Goal: Task Accomplishment & Management: Manage account settings

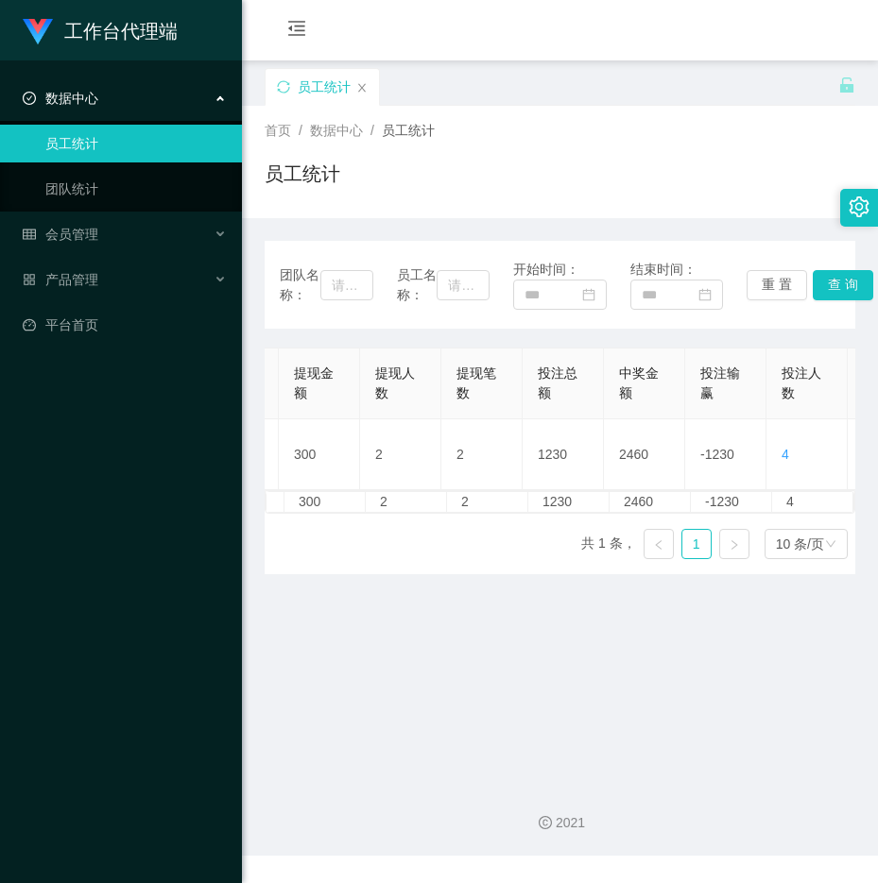
drag, startPoint x: 76, startPoint y: 80, endPoint x: 76, endPoint y: 92, distance: 11.3
click at [76, 91] on div "数据中心" at bounding box center [121, 98] width 242 height 38
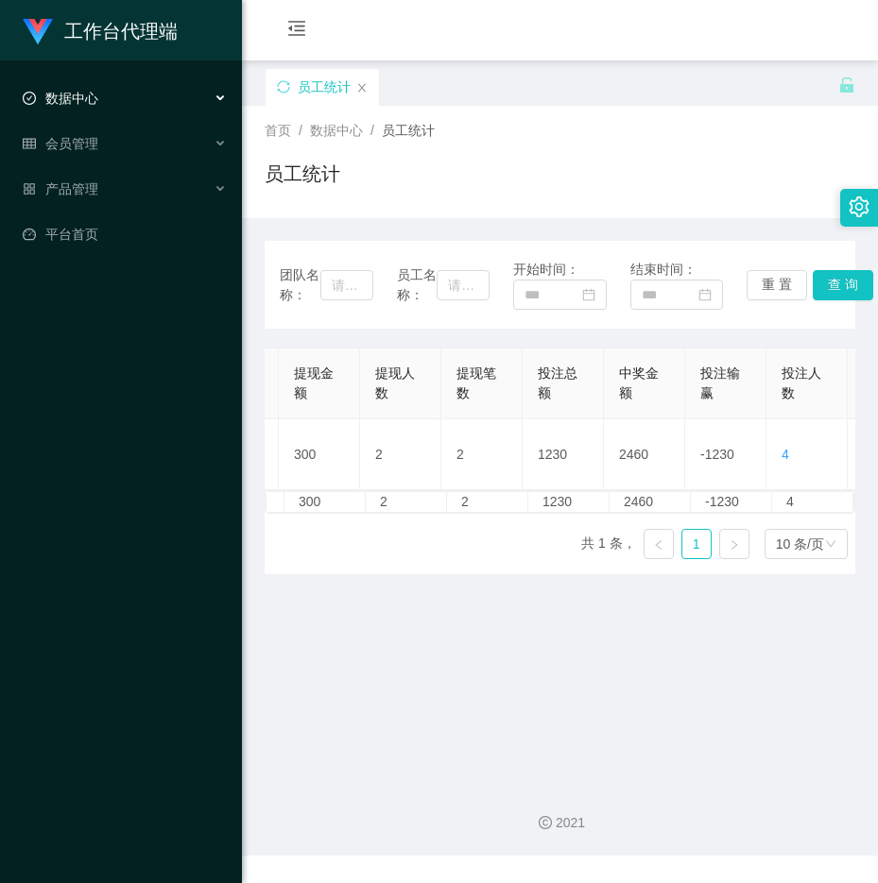
click at [133, 95] on div "数据中心" at bounding box center [121, 98] width 242 height 38
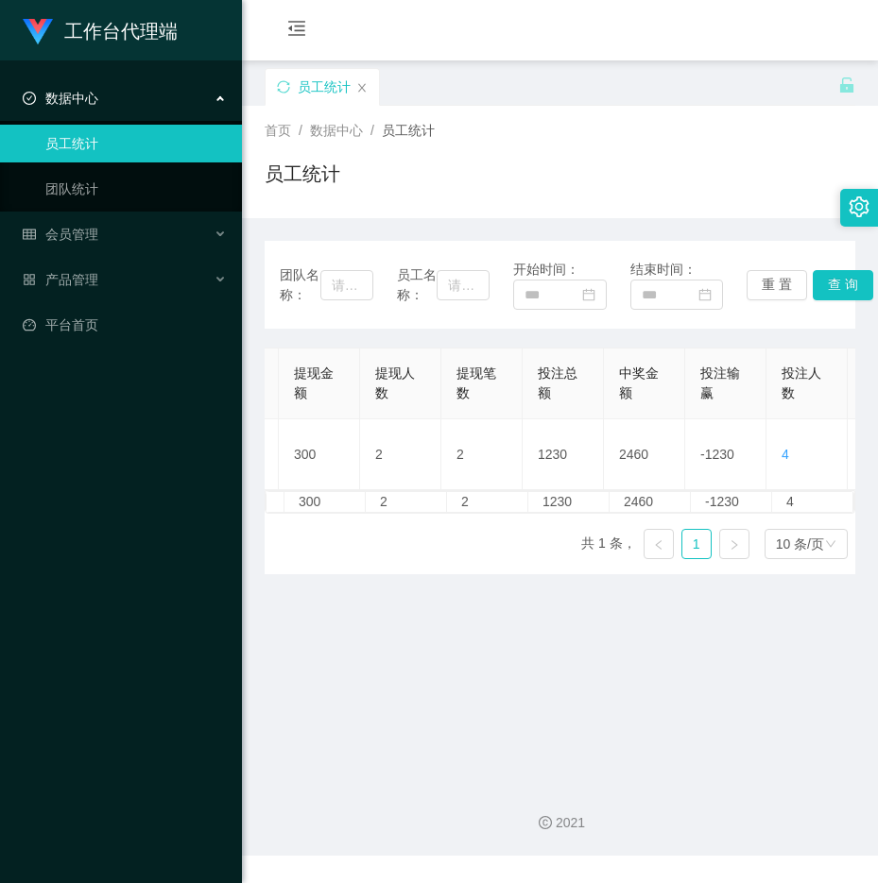
click at [87, 214] on ul "数据中心 员工统计 团队统计 会员管理 产品管理 平台首页" at bounding box center [121, 211] width 242 height 302
click at [80, 231] on span "会员管理" at bounding box center [61, 234] width 76 height 15
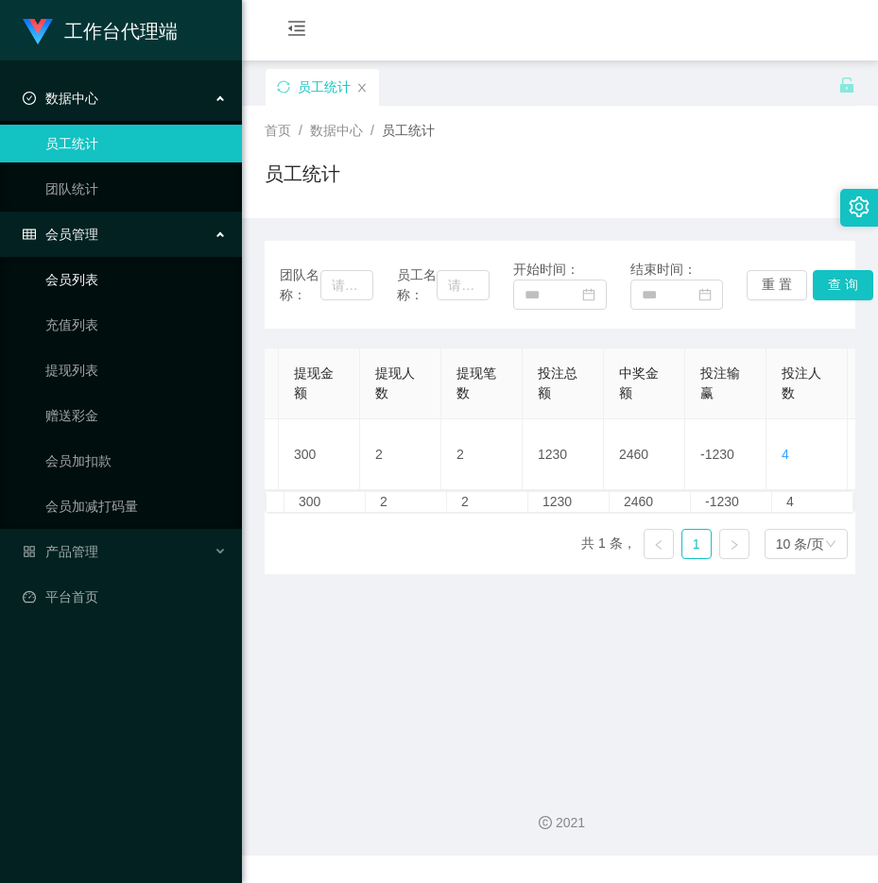
click at [79, 268] on link "会员列表" at bounding box center [135, 280] width 181 height 38
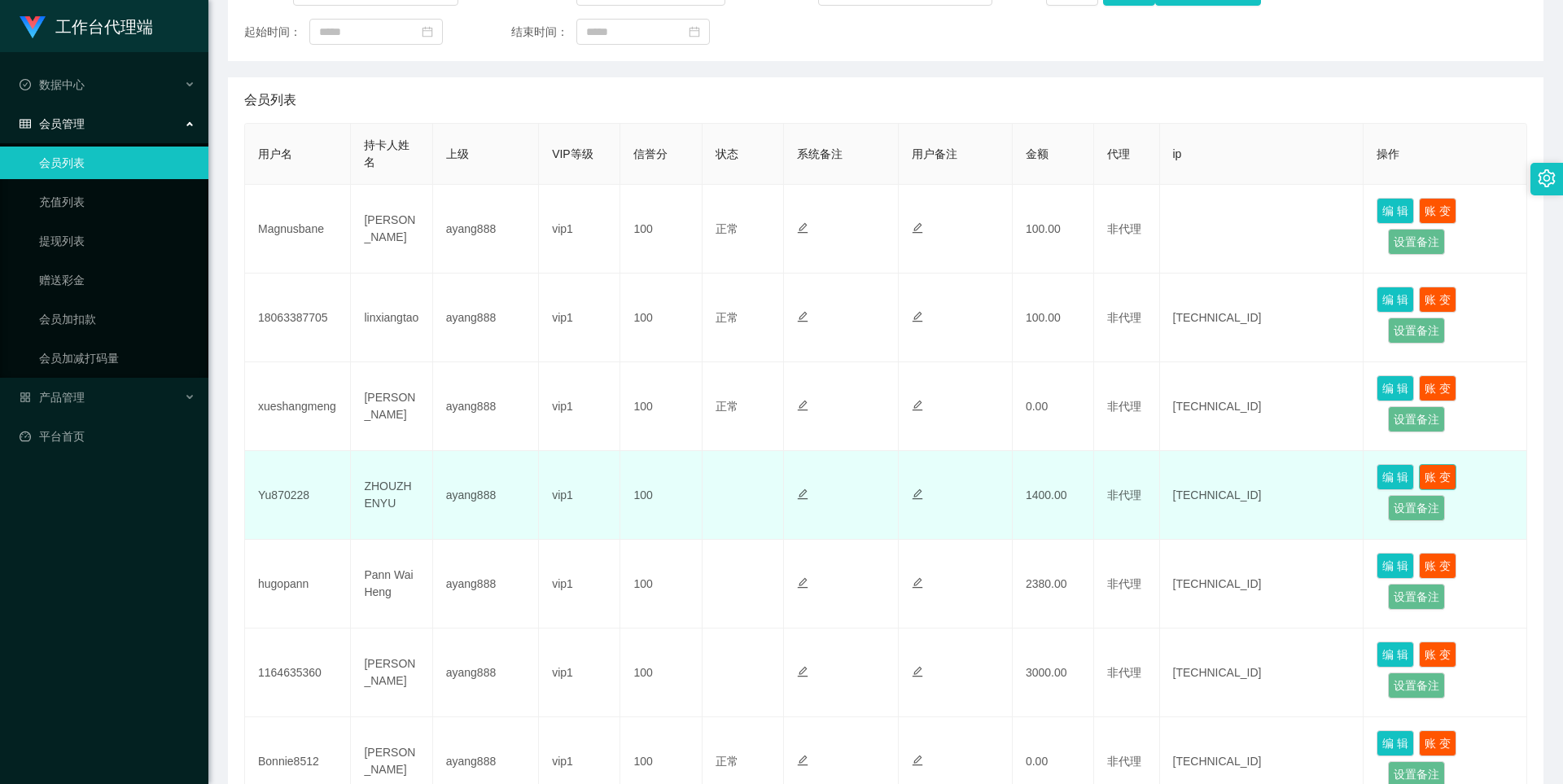
click at [756, 481] on button "账 变" at bounding box center [1437, 476] width 37 height 26
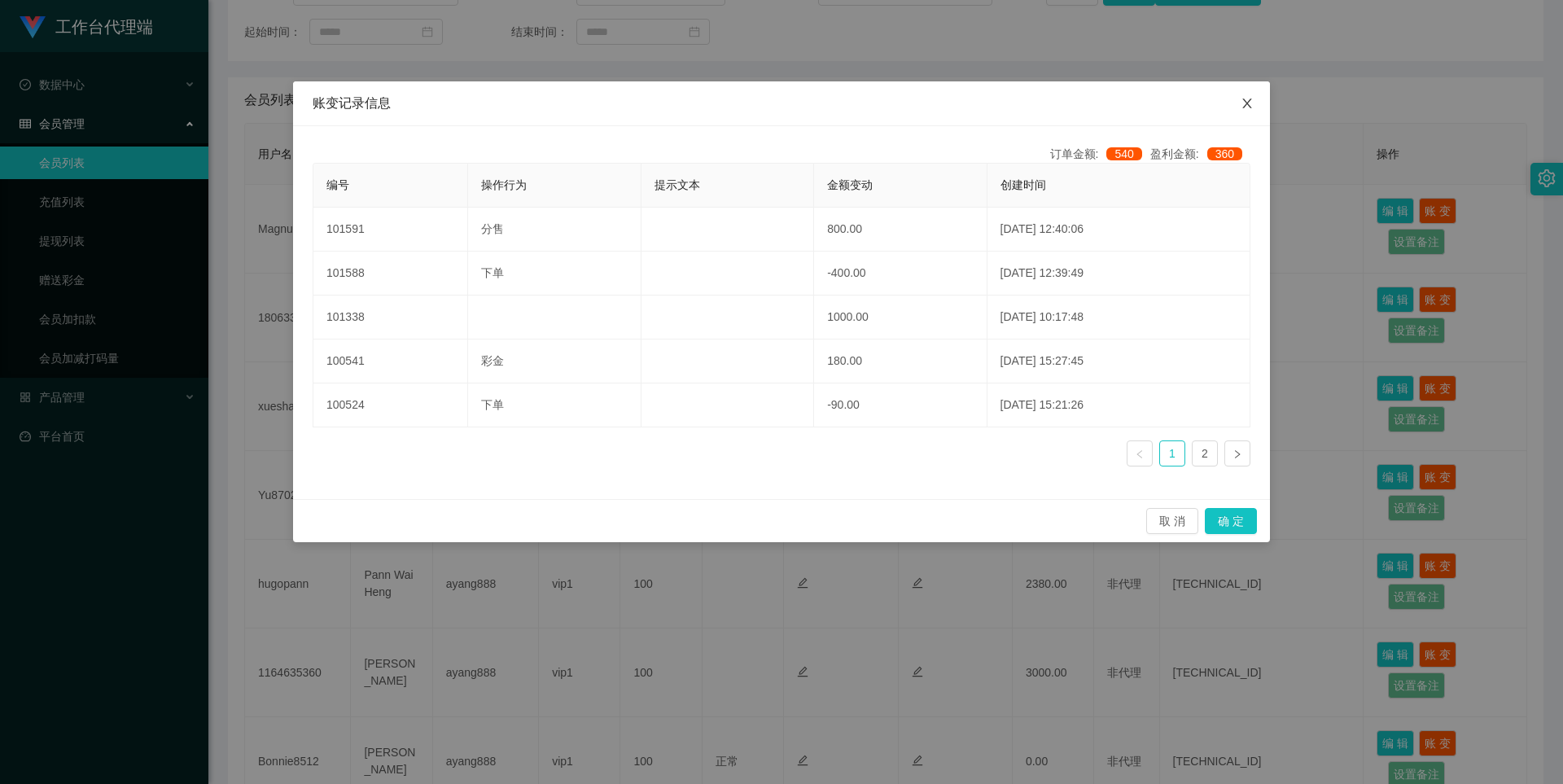
click at [756, 103] on span "Close" at bounding box center [1247, 103] width 46 height 46
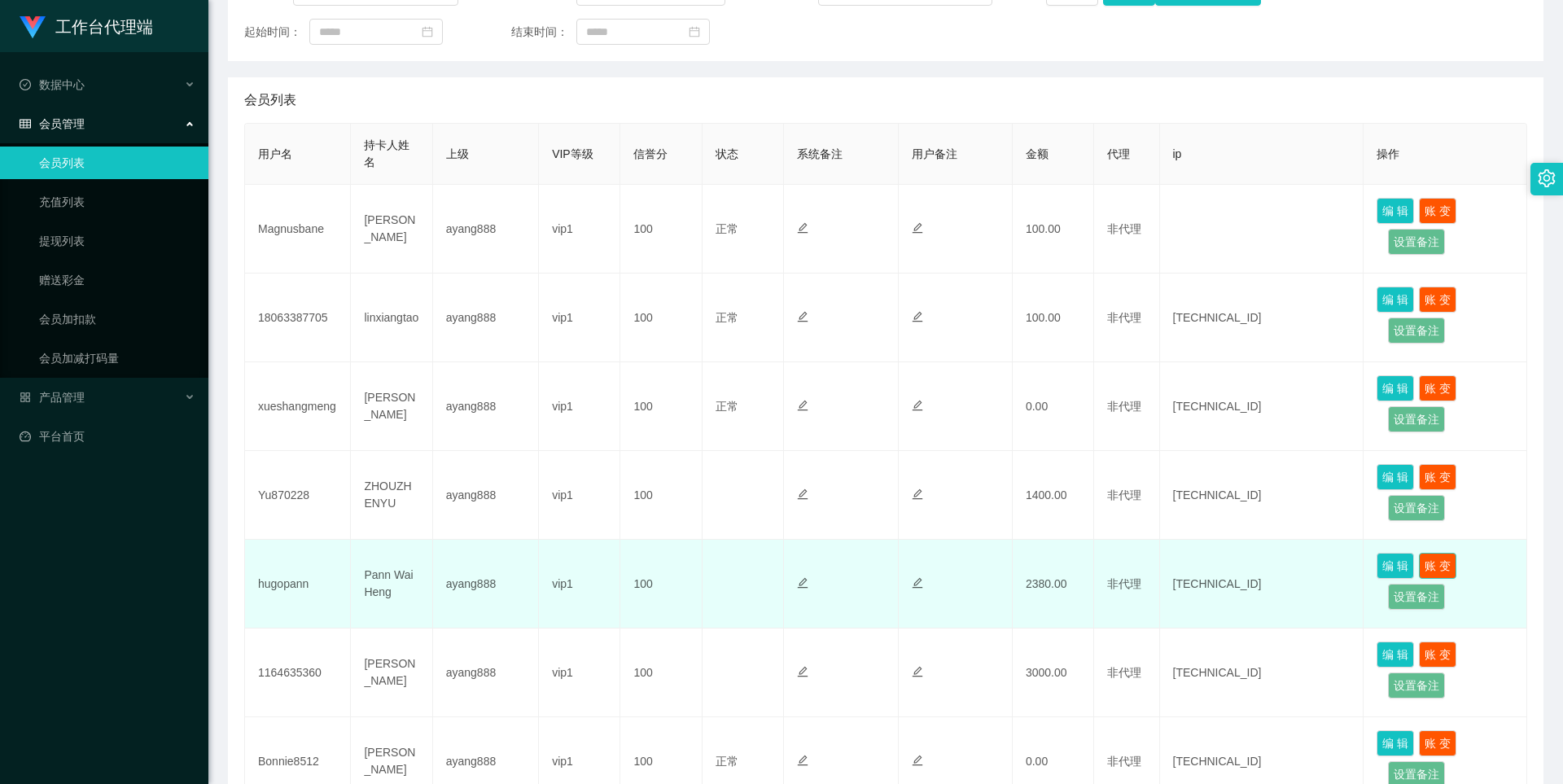
click at [756, 573] on button "账 变" at bounding box center [1437, 565] width 37 height 26
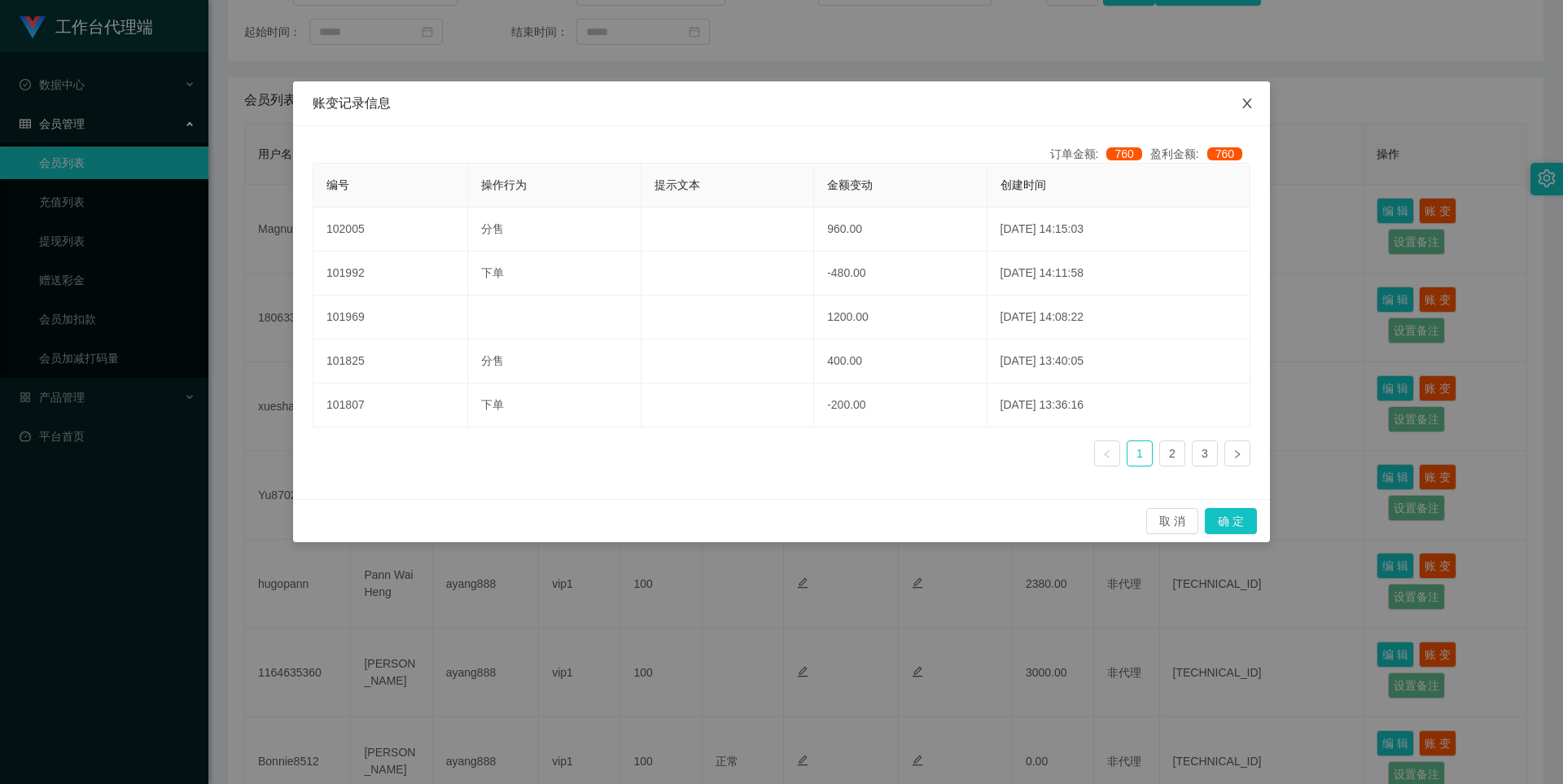
click at [756, 110] on span "Close" at bounding box center [1247, 103] width 46 height 46
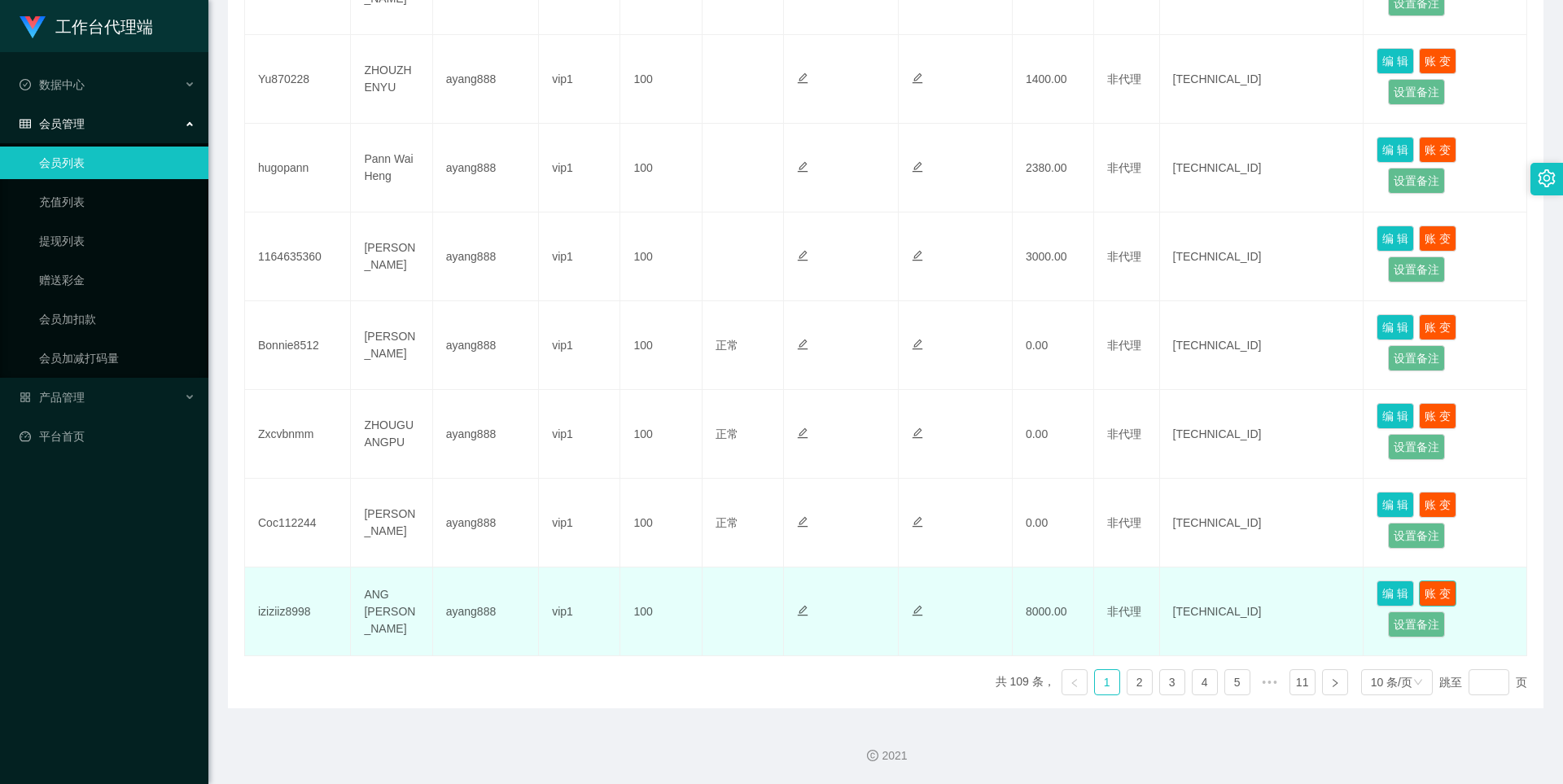
click at [756, 589] on button "账 变" at bounding box center [1437, 594] width 37 height 26
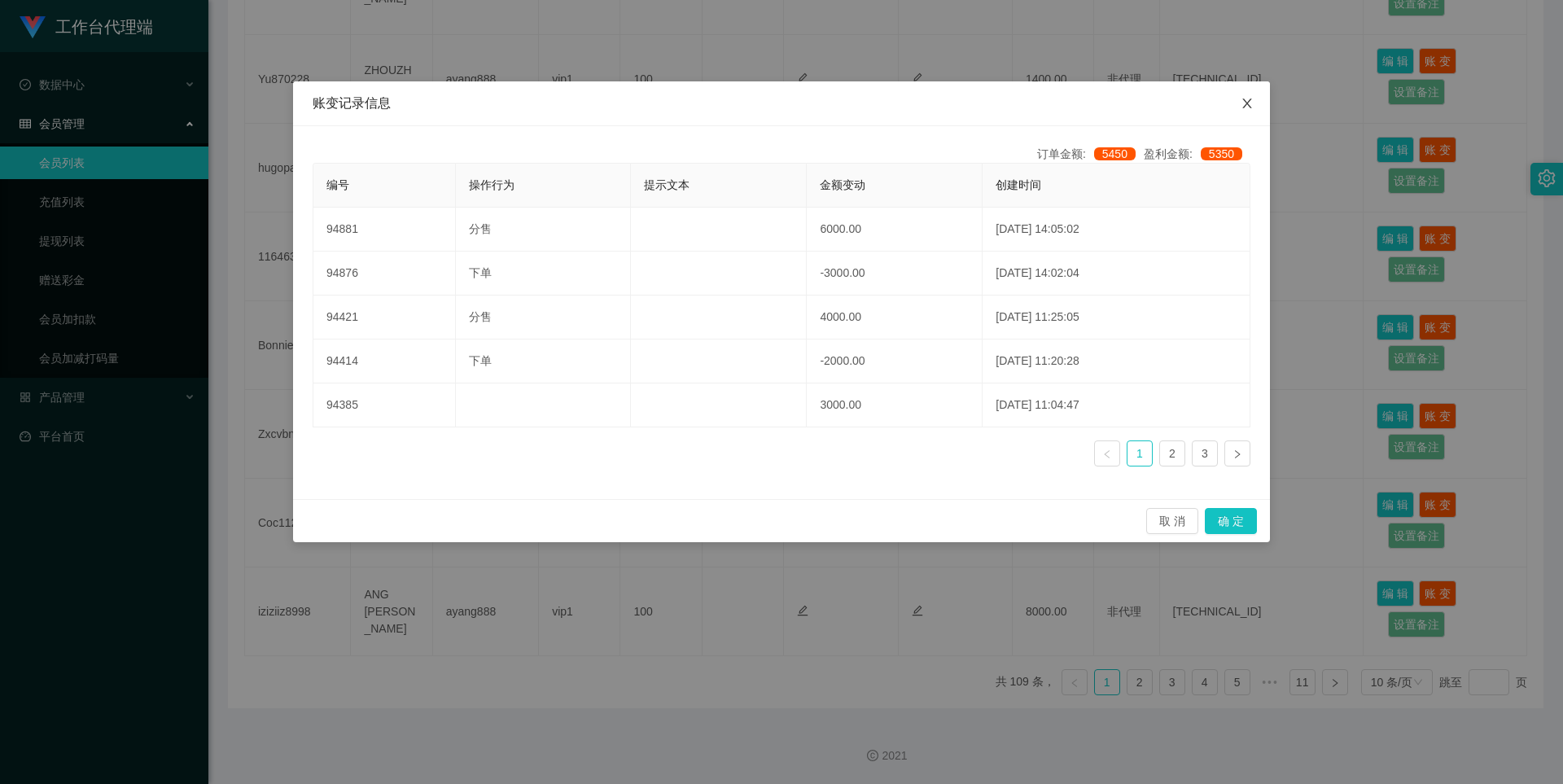
click at [756, 105] on icon "图标: close" at bounding box center [1247, 103] width 9 height 9
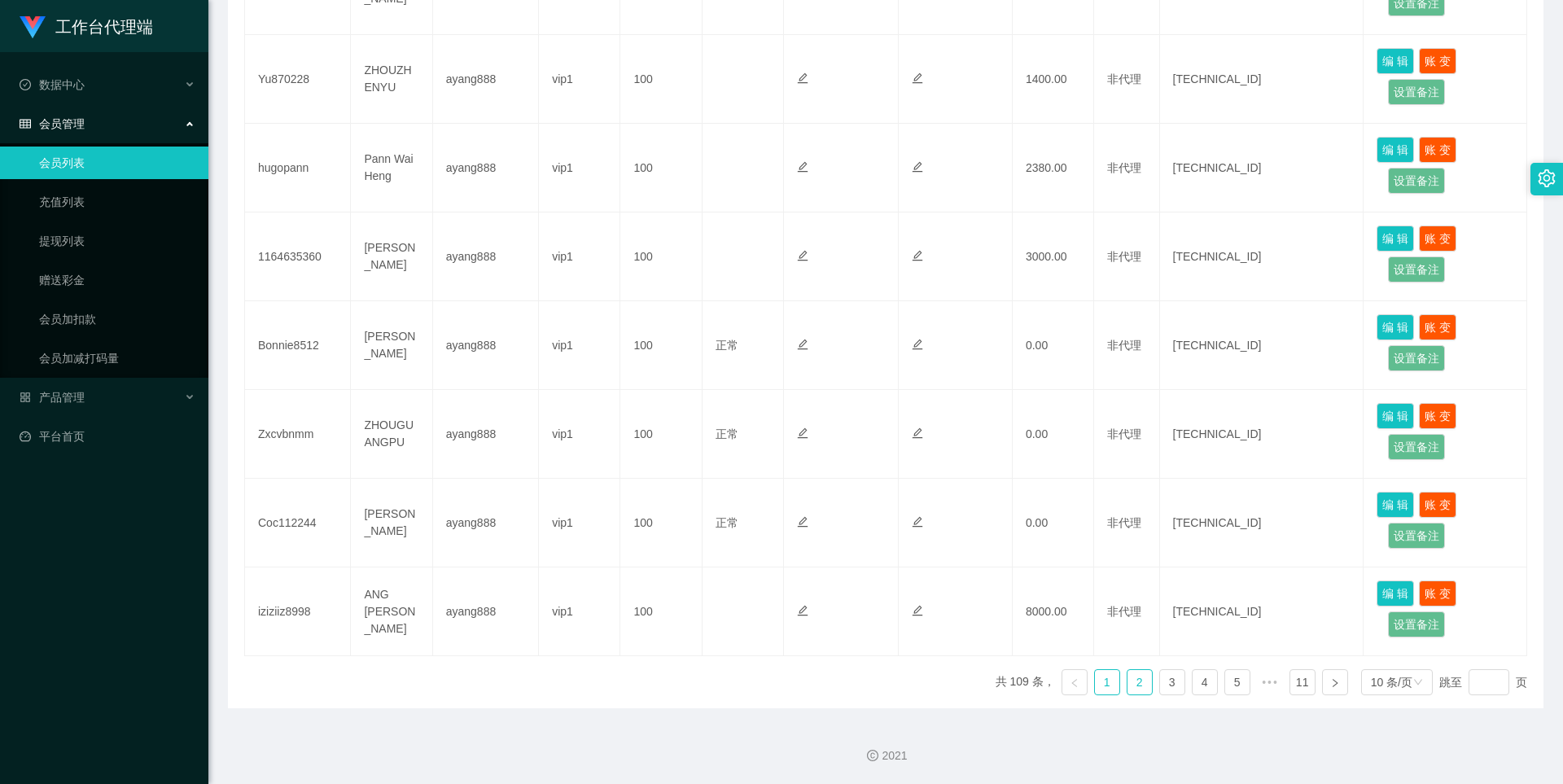
click at [756, 688] on link "2" at bounding box center [1139, 681] width 24 height 24
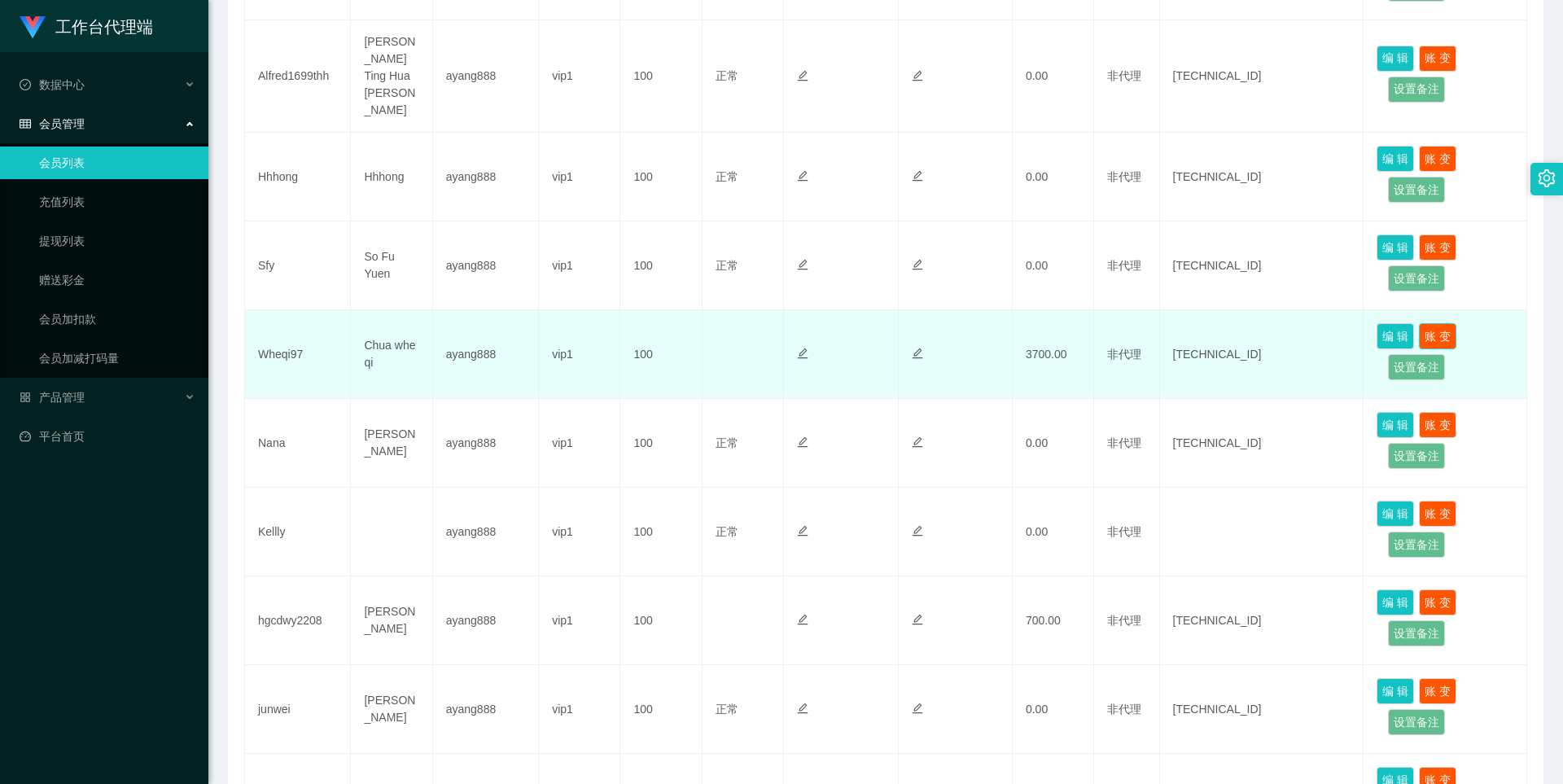
click at [756, 323] on button "账 变" at bounding box center [1437, 336] width 37 height 26
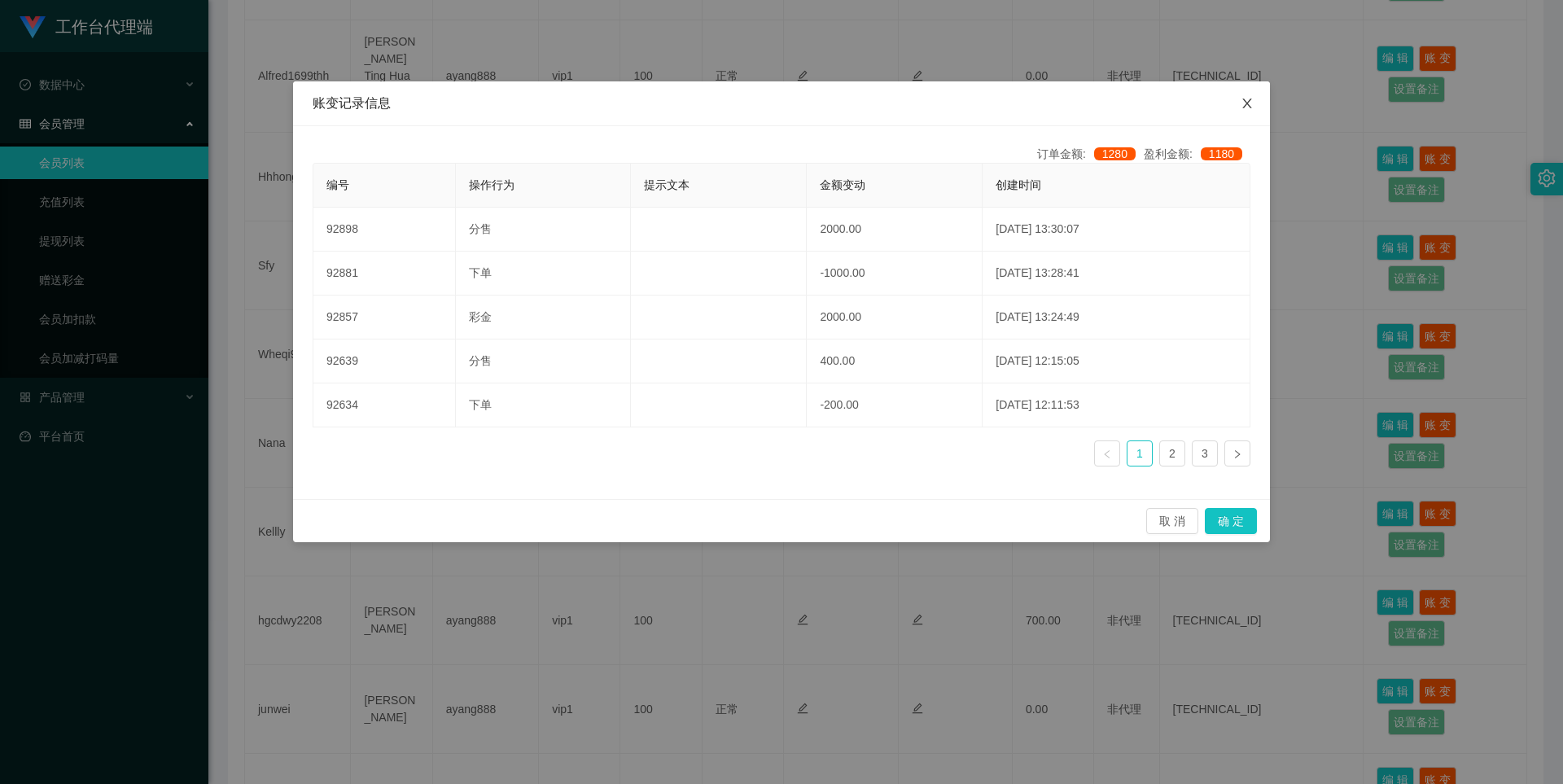
click at [756, 99] on span "Close" at bounding box center [1247, 103] width 46 height 46
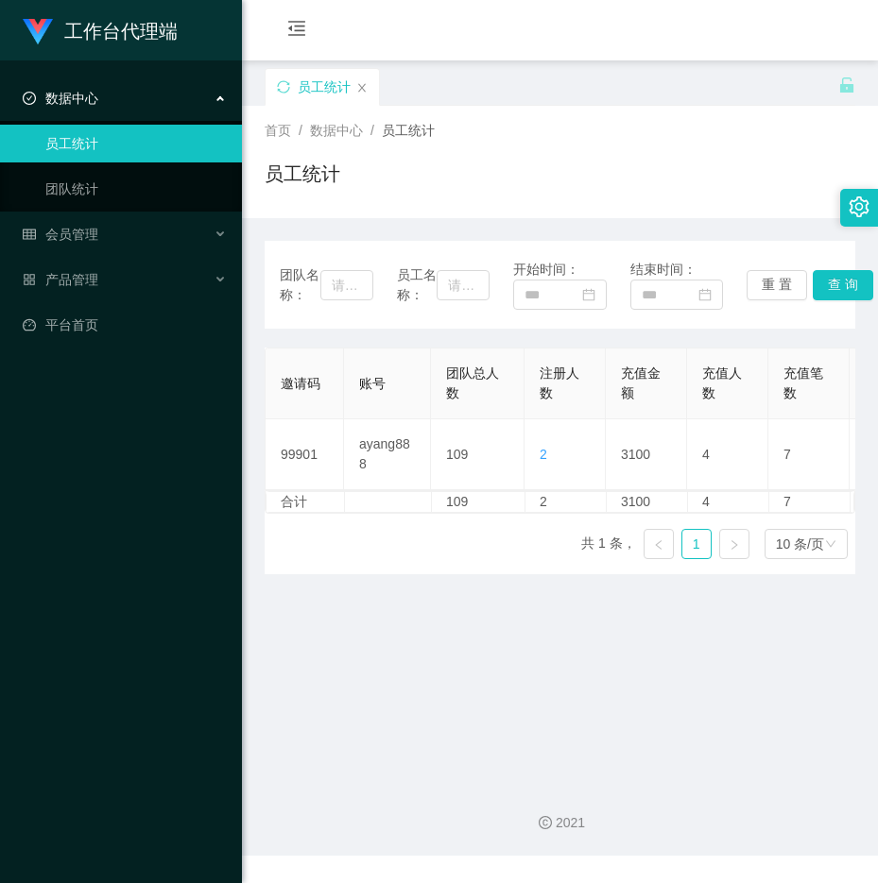
scroll to position [0, 367]
